Goal: Task Accomplishment & Management: Complete application form

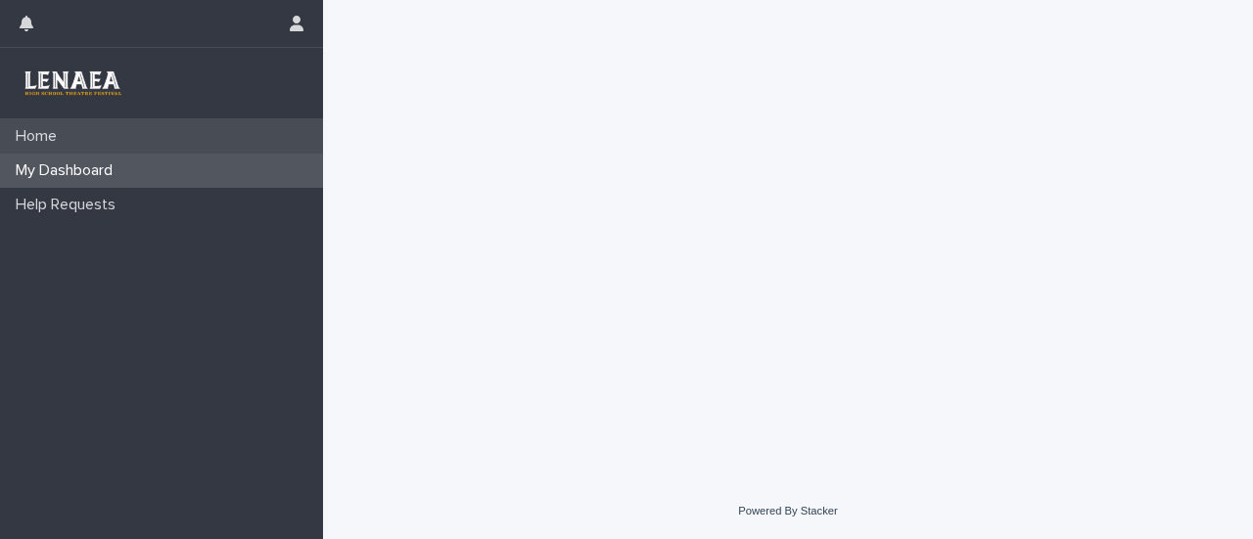
click at [39, 138] on p "Home" at bounding box center [40, 136] width 65 height 19
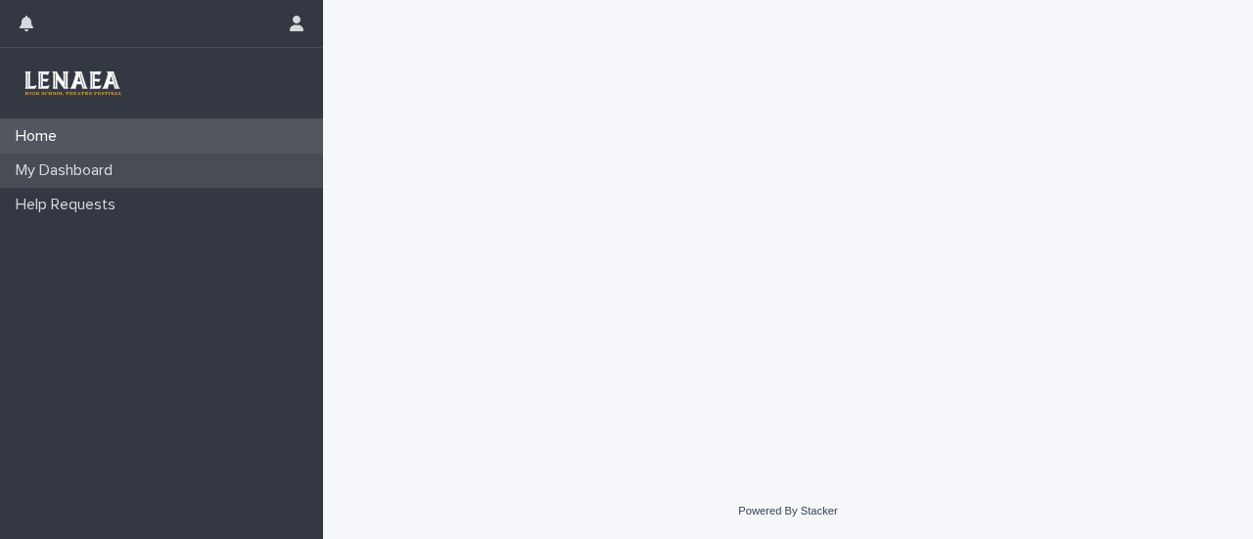
click at [65, 162] on p "My Dashboard" at bounding box center [68, 170] width 120 height 19
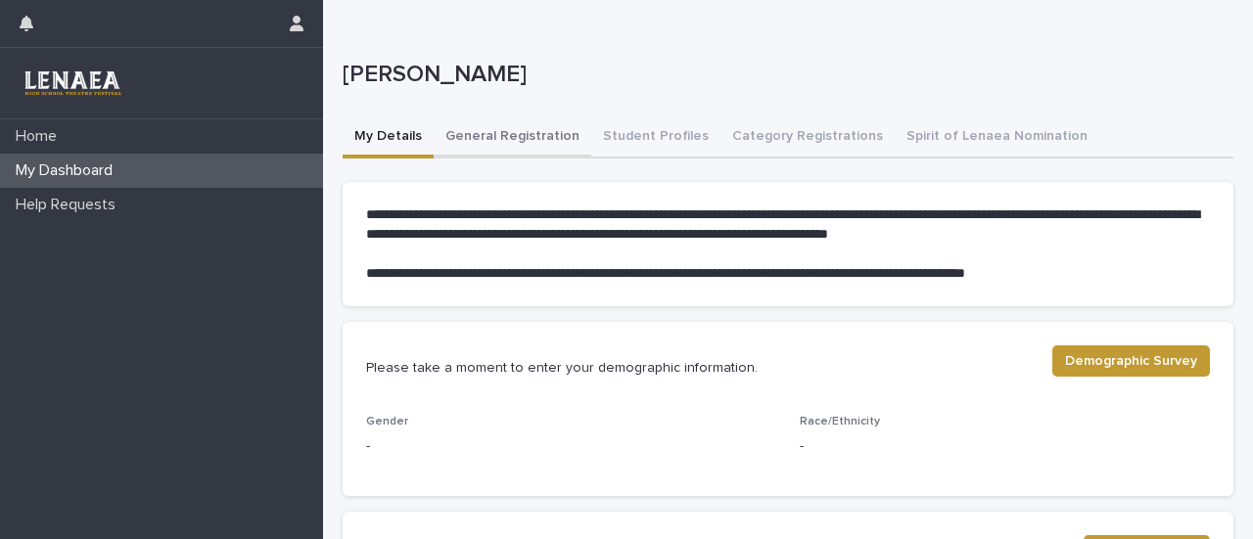
click at [515, 128] on button "General Registration" at bounding box center [512, 137] width 158 height 41
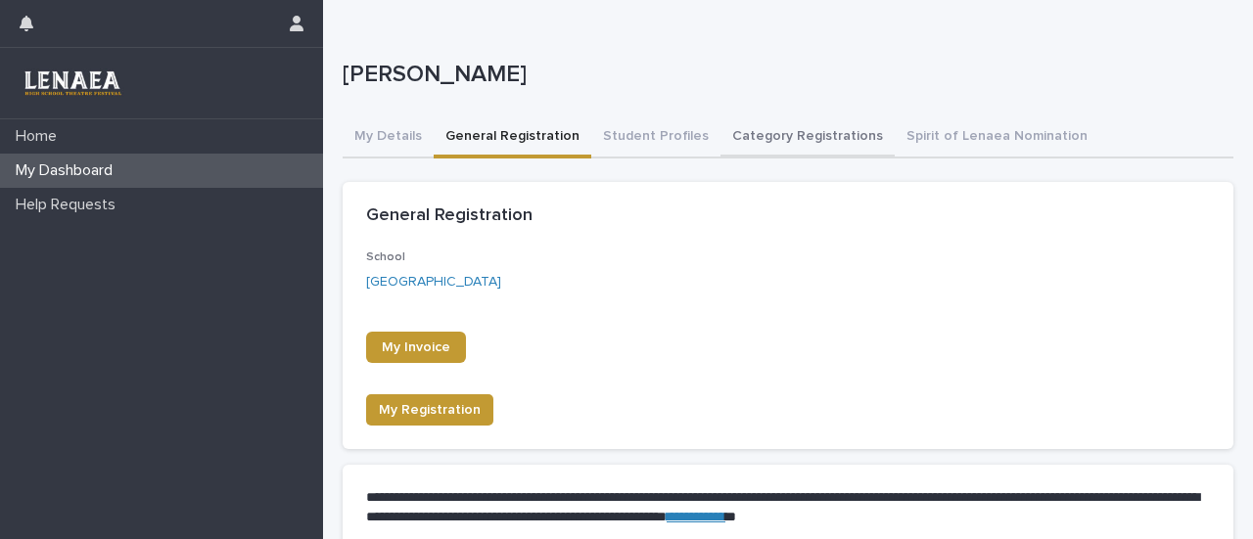
click at [745, 131] on button "Category Registrations" at bounding box center [807, 137] width 174 height 41
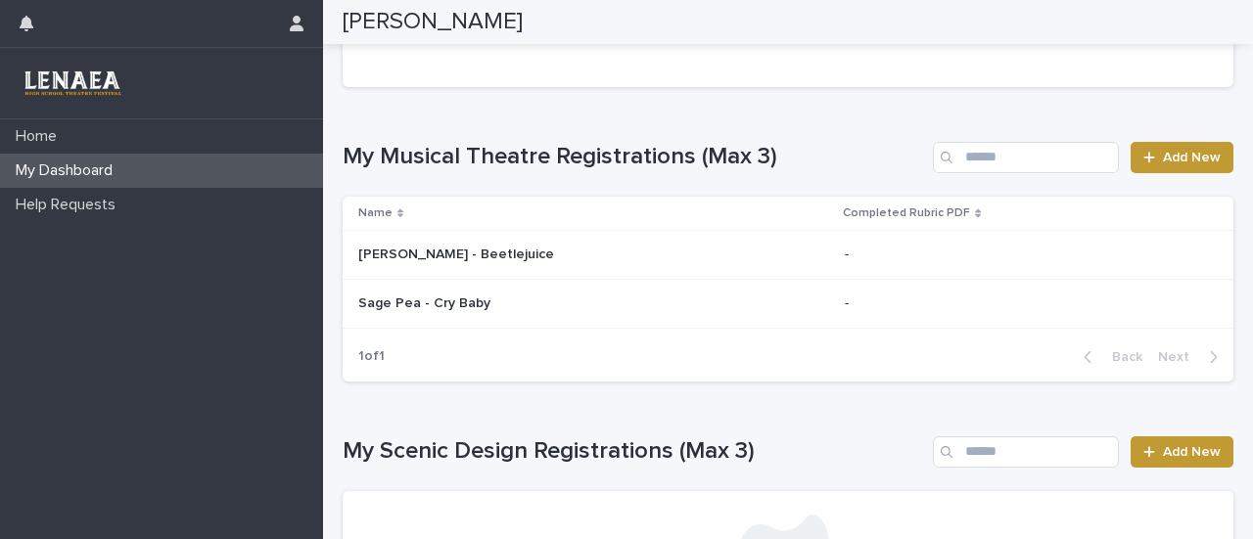
scroll to position [865, 0]
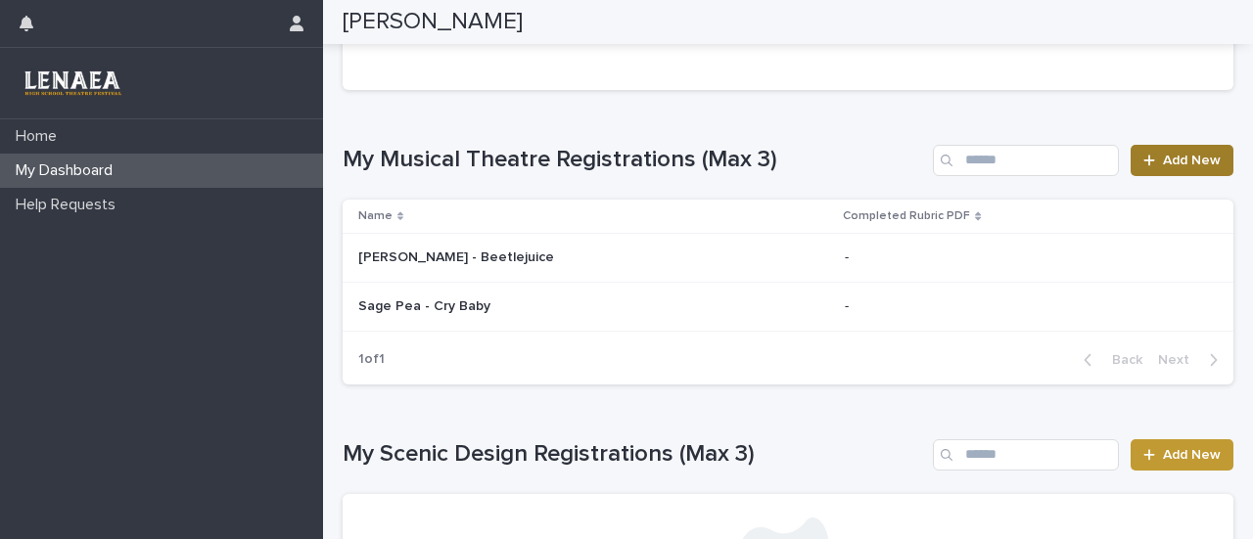
click at [1163, 156] on span "Add New" at bounding box center [1192, 161] width 58 height 14
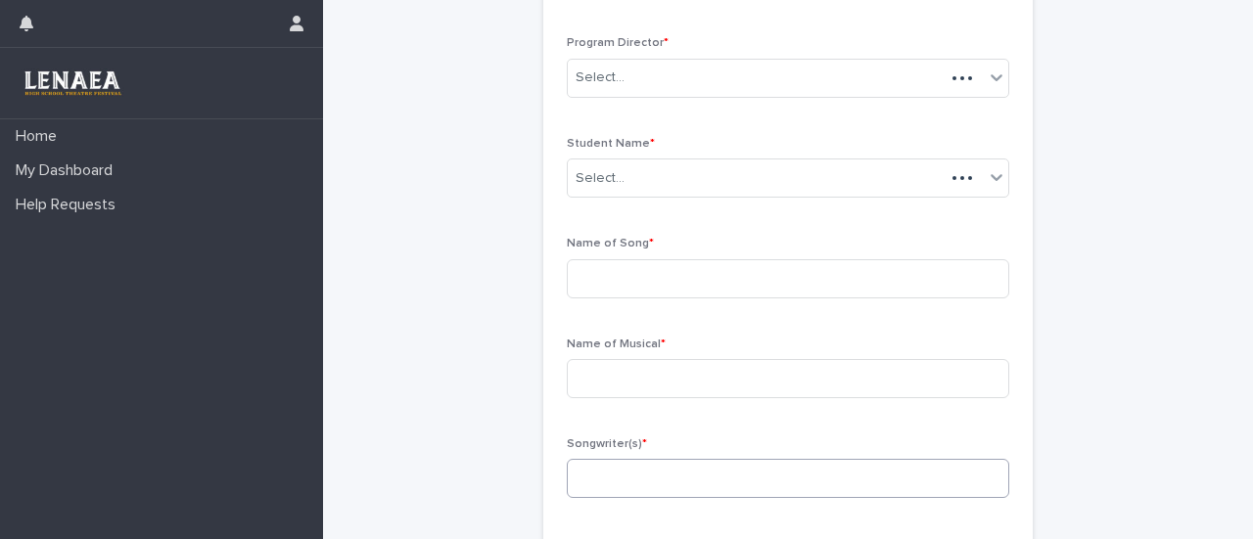
scroll to position [233, 0]
click at [638, 169] on div "Select..." at bounding box center [776, 180] width 416 height 32
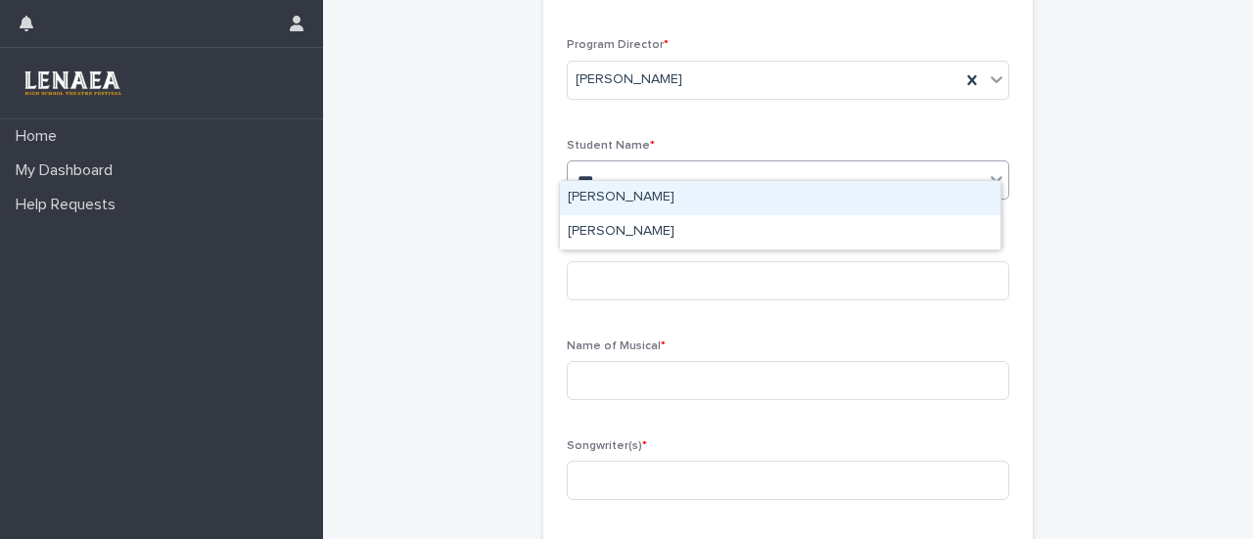
type input "****"
click at [640, 201] on div "[PERSON_NAME]" at bounding box center [780, 198] width 440 height 34
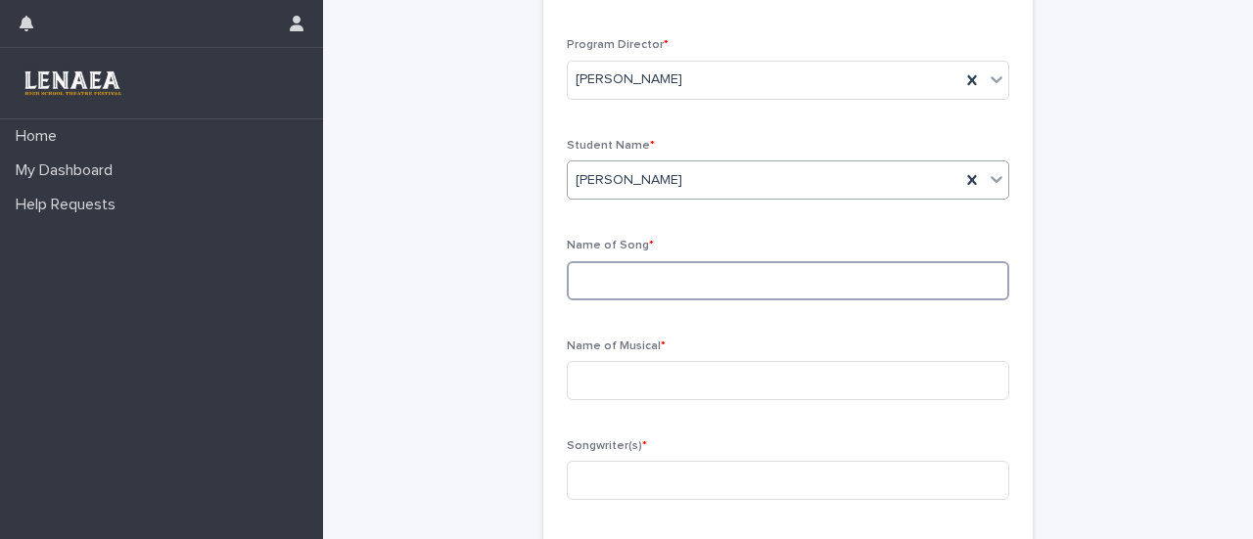
click at [625, 261] on input at bounding box center [788, 280] width 442 height 39
type input "**********"
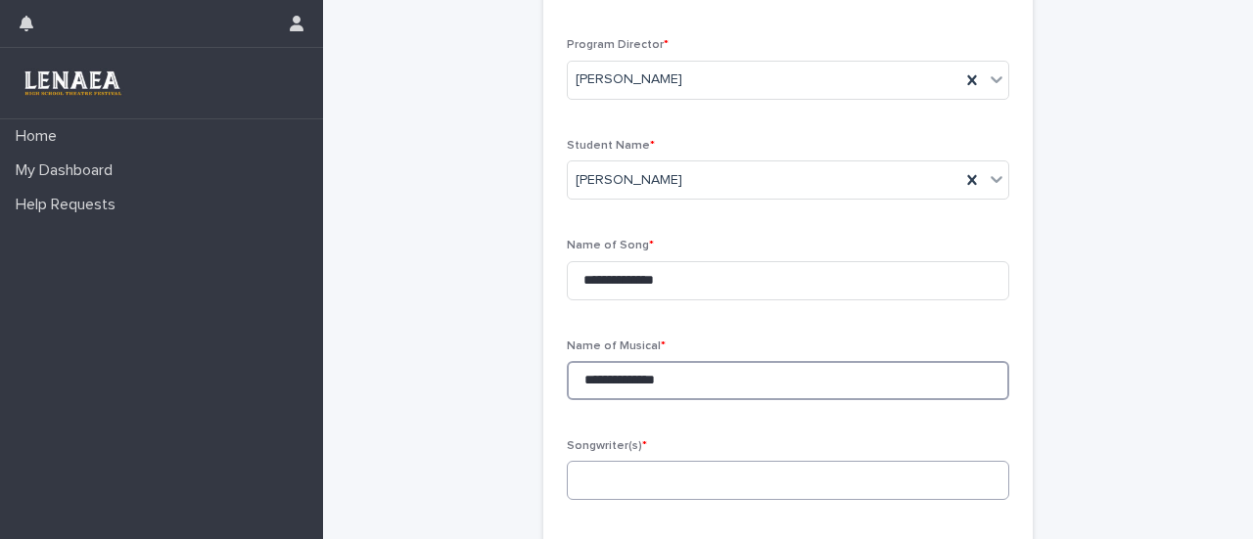
type input "**********"
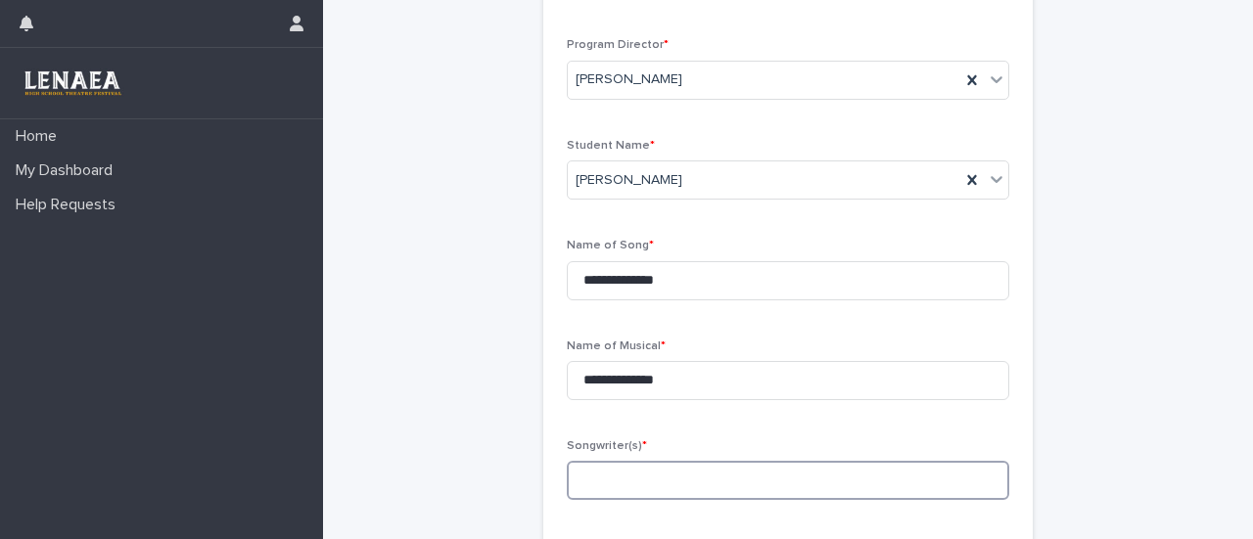
click at [591, 463] on input at bounding box center [788, 480] width 442 height 39
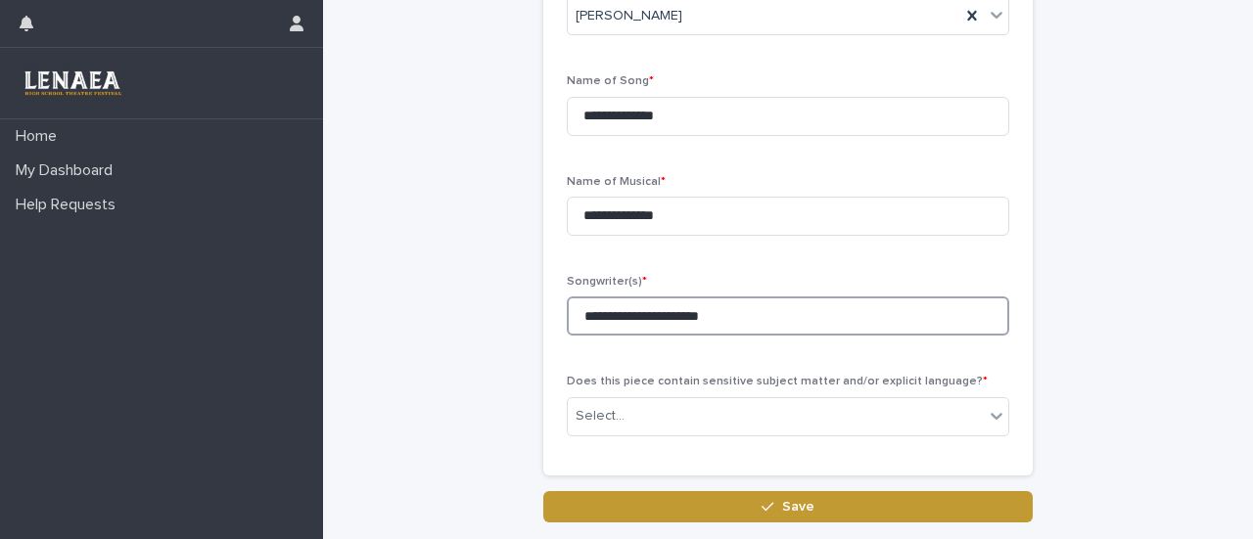
scroll to position [397, 0]
type input "**********"
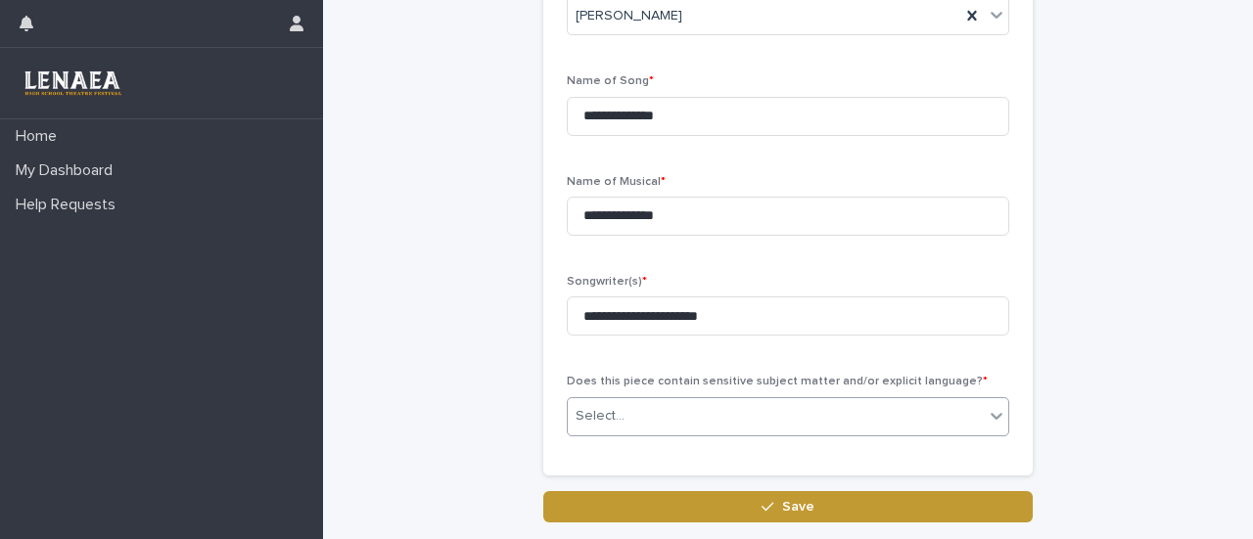
click at [628, 400] on div "Select..." at bounding box center [776, 416] width 416 height 32
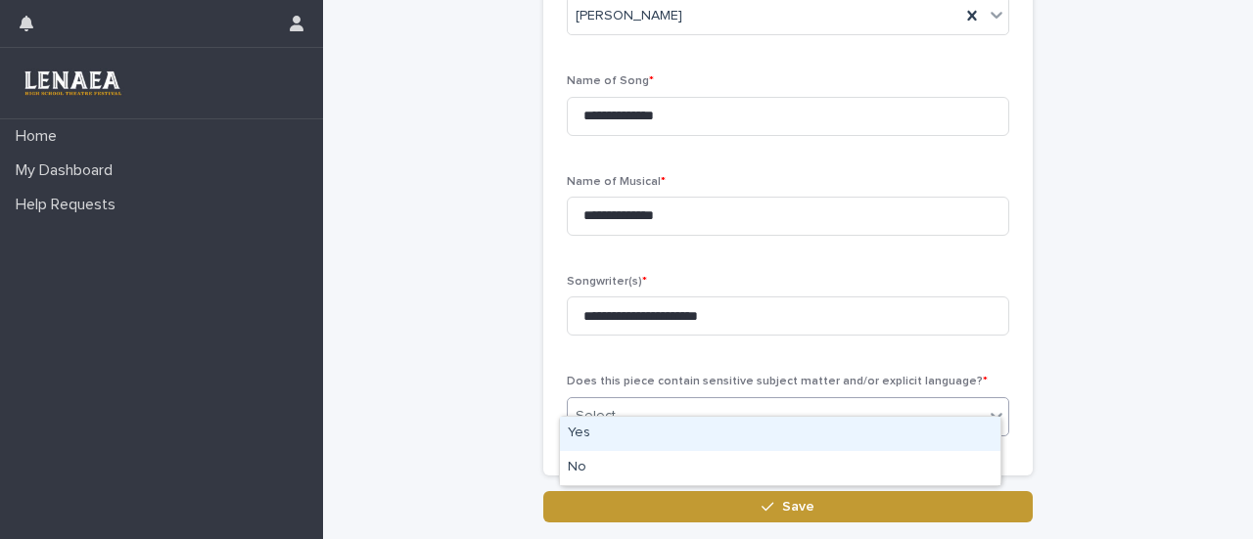
click at [628, 400] on div "Select..." at bounding box center [776, 416] width 416 height 32
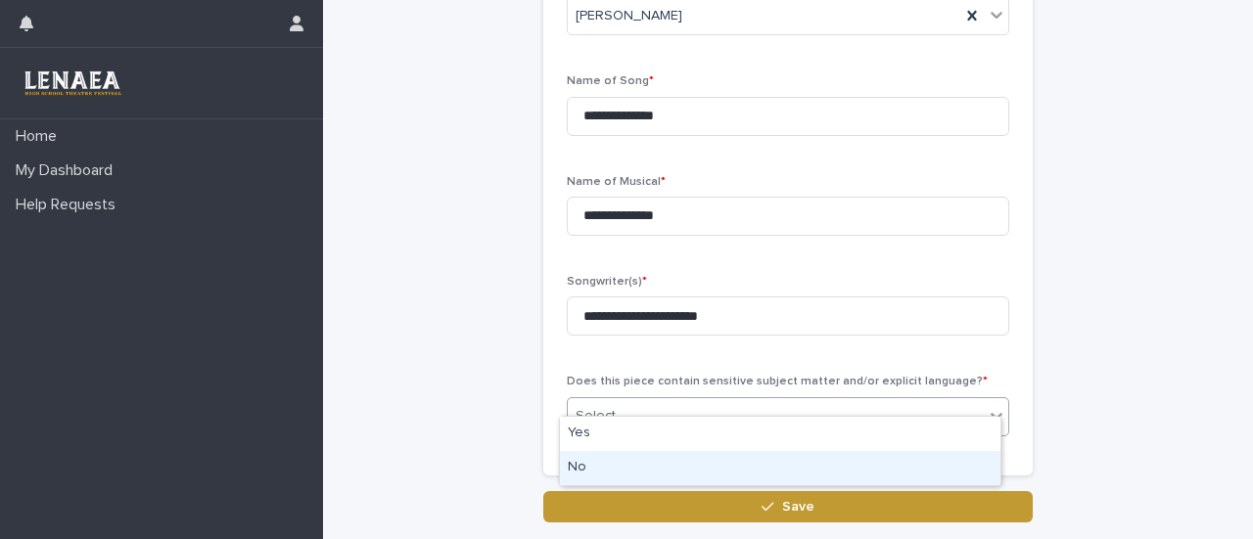
click at [597, 464] on div "No" at bounding box center [780, 468] width 440 height 34
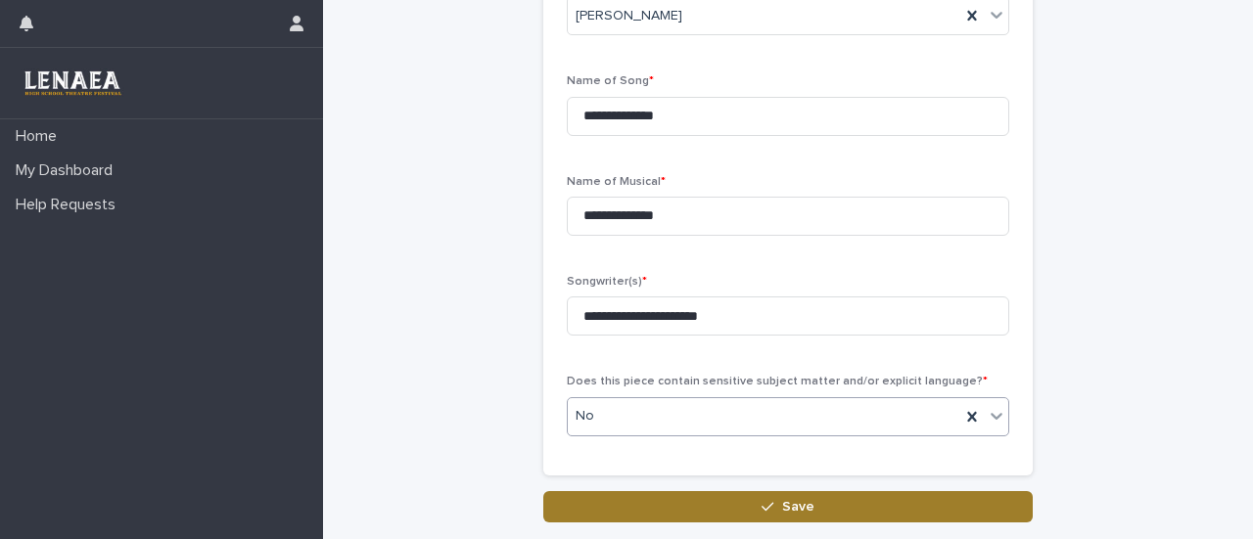
click at [709, 496] on button "Save" at bounding box center [787, 506] width 489 height 31
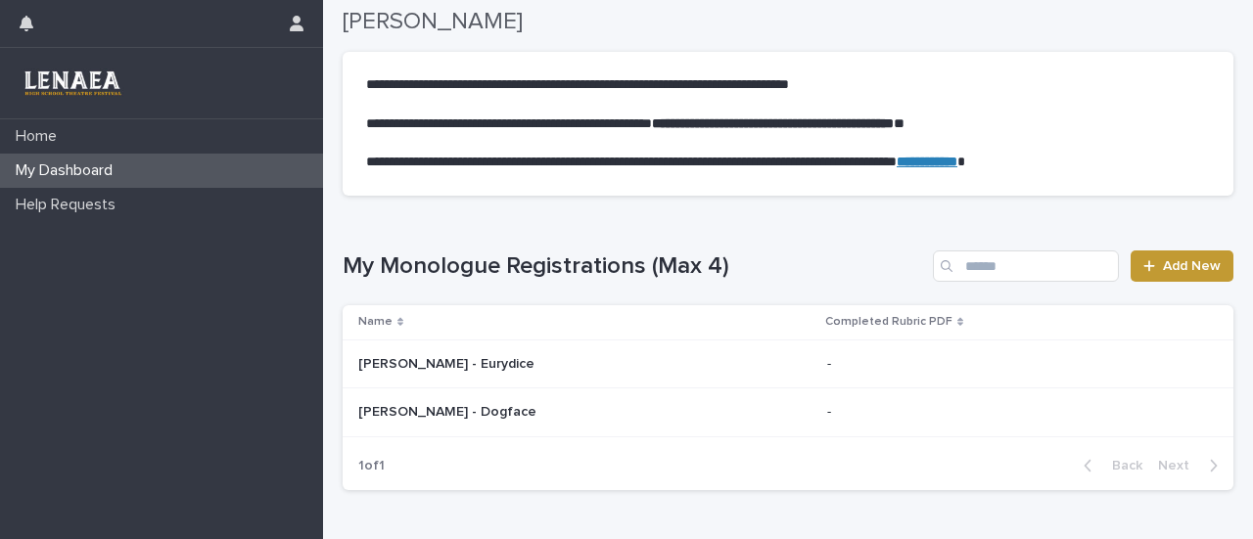
scroll to position [131, 0]
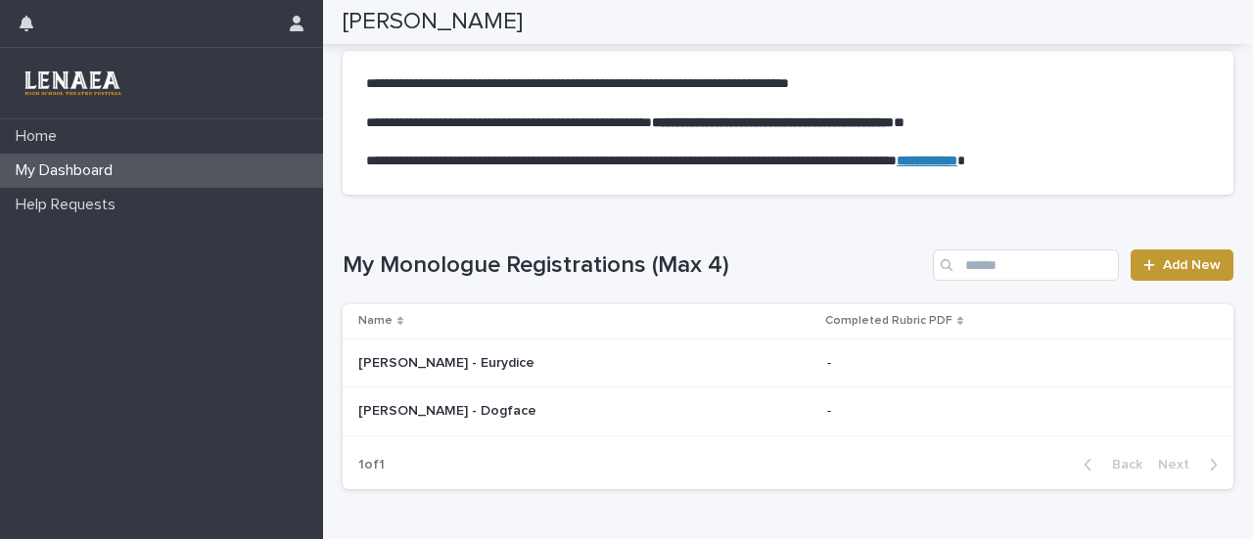
click at [1118, 293] on div "My Monologue Registrations (Max 4) Add New Name Completed Rubric PDF [PERSON_NA…" at bounding box center [787, 370] width 890 height 240
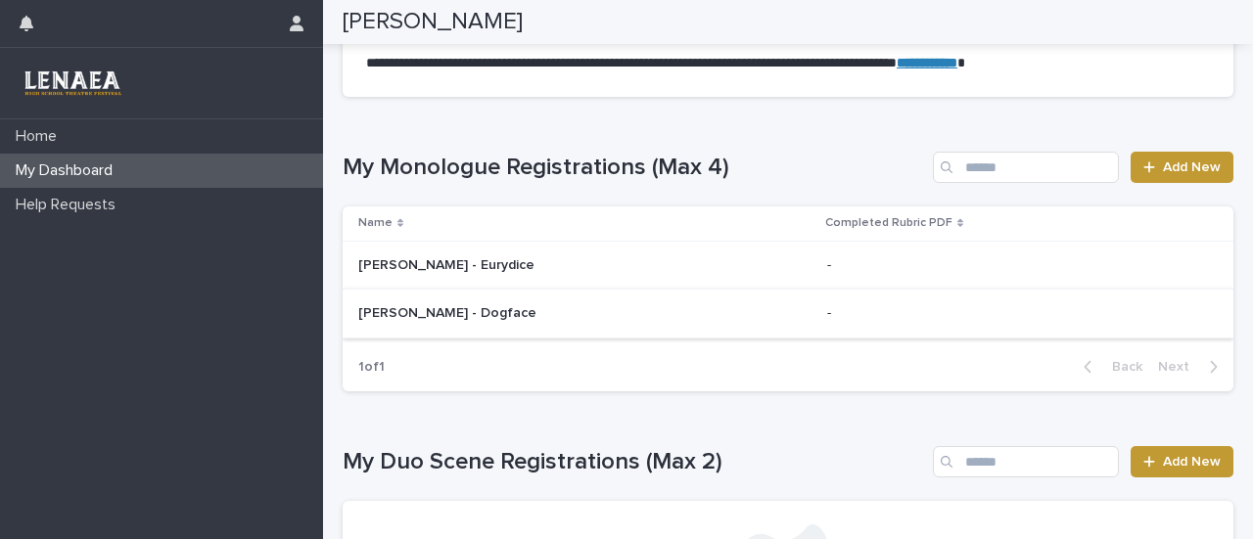
scroll to position [228, 0]
click at [764, 150] on div "Loading... Saving… My Monologue Registrations (Max 4) Add New Name Completed Ru…" at bounding box center [787, 261] width 890 height 295
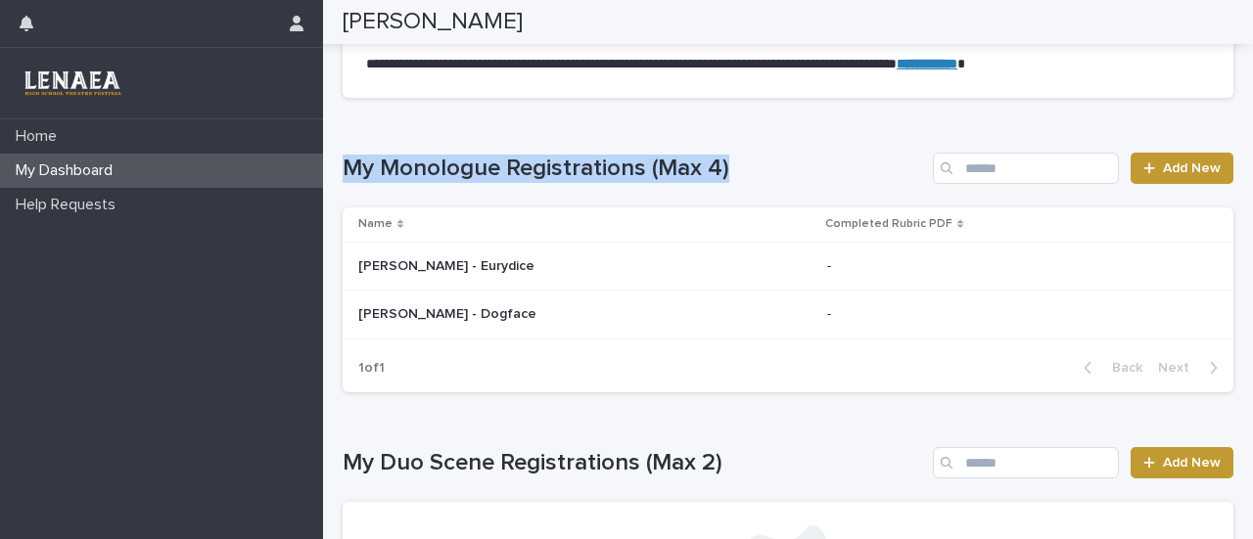
click at [764, 150] on div "Loading... Saving… My Monologue Registrations (Max 4) Add New Name Completed Ru…" at bounding box center [787, 261] width 890 height 295
